Goal: Task Accomplishment & Management: Complete application form

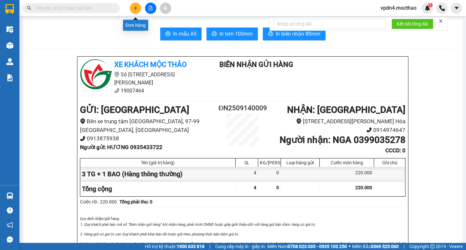
click at [138, 9] on button at bounding box center [135, 8] width 11 height 11
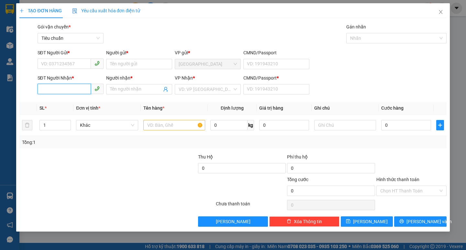
click at [73, 91] on input "SĐT Người Nhận *" at bounding box center [64, 89] width 53 height 10
click at [72, 103] on div "0989397773 - TRANG" at bounding box center [70, 102] width 58 height 7
type input "0989397773"
type input "TRANG"
type input "0"
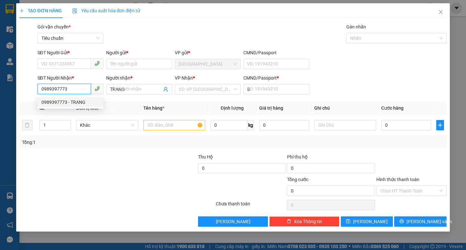
type input "50.000"
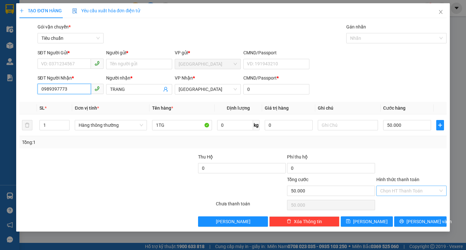
type input "0989397773"
click at [406, 190] on input "Hình thức thanh toán" at bounding box center [409, 191] width 58 height 10
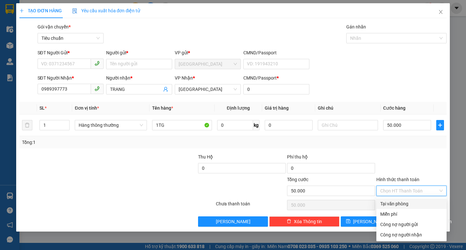
click at [400, 203] on div "Tại văn phòng" at bounding box center [411, 203] width 62 height 7
type input "0"
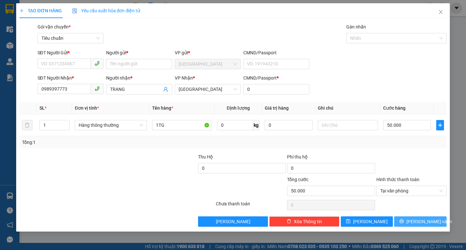
click at [404, 220] on icon "printer" at bounding box center [401, 221] width 5 height 5
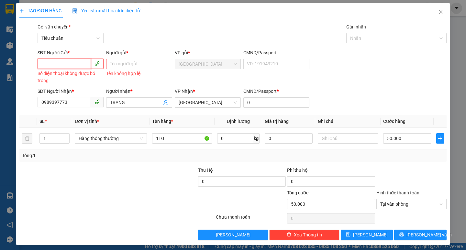
click at [55, 62] on input "SĐT Người Gửi *" at bounding box center [64, 64] width 53 height 10
click at [61, 77] on div "0918637888 - TOÀN" at bounding box center [70, 76] width 58 height 7
type input "0918637888"
type input "TOÀN"
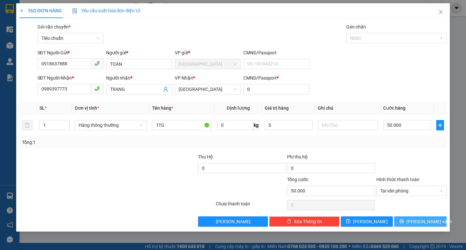
click at [404, 223] on icon "printer" at bounding box center [401, 221] width 5 height 5
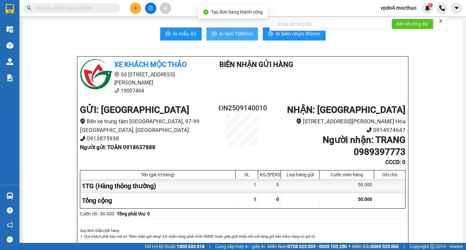
click at [237, 34] on span "In tem 100mm" at bounding box center [235, 34] width 33 height 8
